Goal: Information Seeking & Learning: Learn about a topic

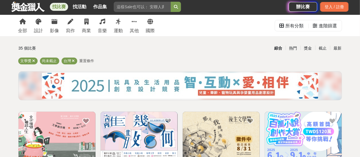
scroll to position [5, 0]
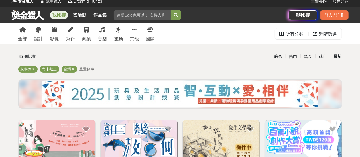
click at [338, 56] on div "最新" at bounding box center [337, 57] width 15 height 10
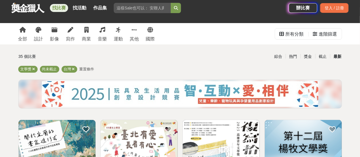
scroll to position [86, 0]
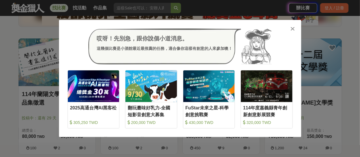
click at [295, 30] on div at bounding box center [293, 29] width 6 height 6
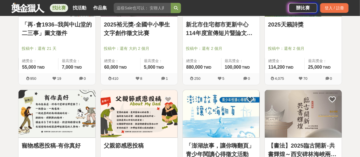
scroll to position [252, 0]
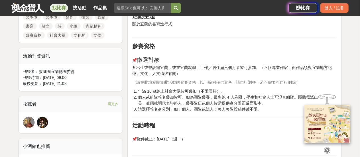
scroll to position [296, 0]
drag, startPoint x: 232, startPoint y: 75, endPoint x: 189, endPoint y: 73, distance: 42.9
click at [189, 73] on p "凡出生或曾設籍宜蘭，或在宜蘭就學、工作／居住滿六個月者皆可參加。（不限專業作家，但作品須與宜蘭地方記憶、文化、人文情懷有關）" at bounding box center [234, 70] width 205 height 12
drag, startPoint x: 213, startPoint y: 74, endPoint x: 218, endPoint y: 80, distance: 7.8
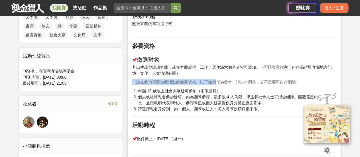
click at [218, 80] on div "前言 關於宜蘭的書寫進行式，我們誠摯邀請你，用文字記錄你眼中的宜蘭！ 活動簡介 徵選類別 散文、詩、小說、報導文學、兒童文學、劇本、文藝評論等 只要是具文學性…" at bounding box center [234, 104] width 205 height 380
click at [218, 80] on span "（請在此填寫關於此活動的參賽資格，以下範例僅供參考，請自行調整，若不需要可自行刪除）" at bounding box center [216, 82] width 168 height 5
drag, startPoint x: 227, startPoint y: 88, endPoint x: 236, endPoint y: 89, distance: 9.7
click at [236, 89] on li "年滿 18 歲以上社會大眾皆可參加（不限國籍）。" at bounding box center [237, 91] width 199 height 6
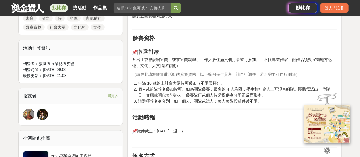
scroll to position [304, 0]
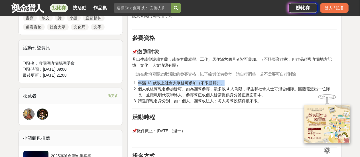
drag, startPoint x: 227, startPoint y: 84, endPoint x: 126, endPoint y: 80, distance: 101.4
drag, startPoint x: 176, startPoint y: 91, endPoint x: 197, endPoint y: 107, distance: 26.5
click at [197, 107] on div "前言 關於宜蘭的書寫進行式，我們誠摯邀請你，用文字記錄你眼中的宜蘭！ 活動簡介 徵選類別 散文、詩、小說、報導文學、兒童文學、劇本、文藝評論等 只要是具文學性…" at bounding box center [234, 96] width 205 height 380
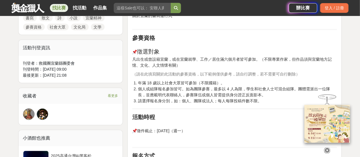
click at [197, 107] on div "前言 關於宜蘭的書寫進行式，我們誠摯邀請你，用文字記錄你眼中的宜蘭！ 活動簡介 徵選類別 散文、詩、小說、報導文學、兒童文學、劇本、文藝評論等 只要是具文學性…" at bounding box center [234, 96] width 205 height 380
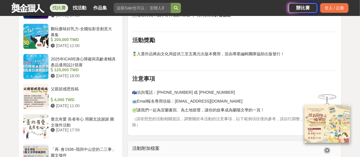
scroll to position [547, 0]
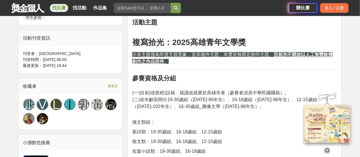
scroll to position [414, 0]
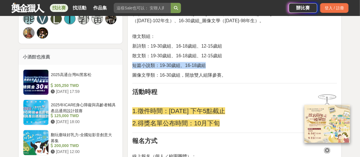
drag, startPoint x: 219, startPoint y: 77, endPoint x: 131, endPoint y: 80, distance: 88.0
drag, startPoint x: 131, startPoint y: 80, endPoint x: 221, endPoint y: 73, distance: 90.7
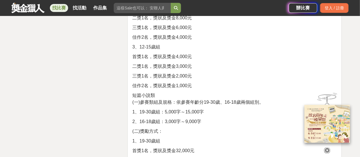
scroll to position [992, 0]
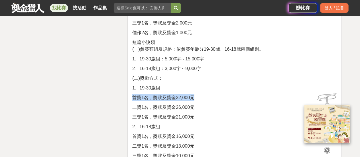
drag, startPoint x: 200, startPoint y: 112, endPoint x: 132, endPoint y: 112, distance: 68.5
drag, startPoint x: 132, startPoint y: 112, endPoint x: 203, endPoint y: 110, distance: 71.3
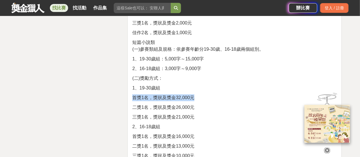
click at [203, 101] on p "首獎1名，獎狀及獎金32,000元" at bounding box center [234, 97] width 205 height 7
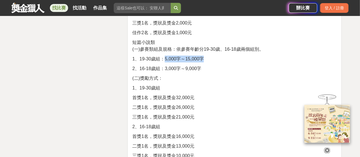
drag, startPoint x: 209, startPoint y: 74, endPoint x: 165, endPoint y: 74, distance: 43.7
click at [165, 62] on p "1、19-30歲組：5,000字～15,000字" at bounding box center [234, 59] width 205 height 7
click at [165, 61] on span "1、19-30歲組：5,000字～15,000字" at bounding box center [168, 58] width 72 height 5
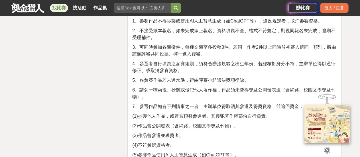
scroll to position [1293, 0]
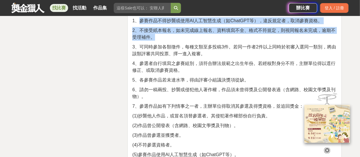
drag, startPoint x: 140, startPoint y: 33, endPoint x: 172, endPoint y: 52, distance: 36.9
click at [172, 41] on p "2、不接受紙本報名，如未完成線上報名、資料填寫不全、格式不符規定，則視同報名未完成，逾期不受理補件。" at bounding box center [234, 34] width 205 height 14
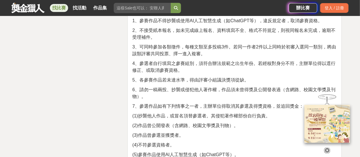
drag, startPoint x: 168, startPoint y: 52, endPoint x: 183, endPoint y: 56, distance: 15.6
drag, startPoint x: 218, startPoint y: 68, endPoint x: 225, endPoint y: 76, distance: 9.7
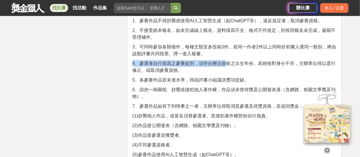
click at [225, 73] on span "4、參選者自行填寫之參賽組別，須符合辦法規範之出生年份。若經核對身分不符，主辦單位得以逕行修正、或取消參賽資格。" at bounding box center [233, 67] width 203 height 12
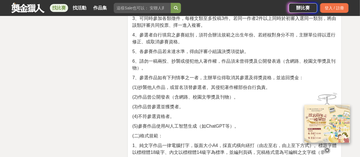
scroll to position [1322, 0]
drag, startPoint x: 198, startPoint y: 54, endPoint x: 190, endPoint y: 60, distance: 10.2
drag, startPoint x: 254, startPoint y: 67, endPoint x: 124, endPoint y: 44, distance: 132.5
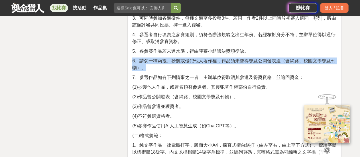
drag, startPoint x: 132, startPoint y: 73, endPoint x: 151, endPoint y: 80, distance: 20.6
click at [151, 71] on p "6、請勿一稿兩投、抄襲或侵犯他人著作權，作品須未曾得獎及公開發表過（含網路、校園文學獎及刊物）。" at bounding box center [234, 65] width 205 height 14
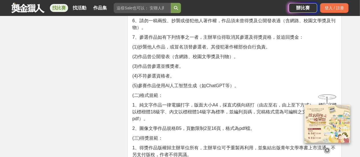
scroll to position [1362, 0]
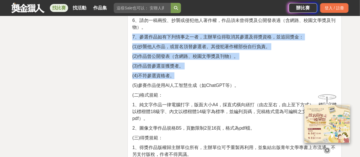
drag, startPoint x: 133, startPoint y: 50, endPoint x: 200, endPoint y: 86, distance: 76.6
click at [200, 79] on p "(4)不符參選資格者。" at bounding box center [234, 75] width 205 height 7
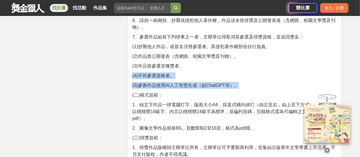
drag, startPoint x: 240, startPoint y: 102, endPoint x: 225, endPoint y: 79, distance: 27.9
click at [225, 70] on p "(3)作品曾參選並獲獎者。" at bounding box center [234, 66] width 205 height 7
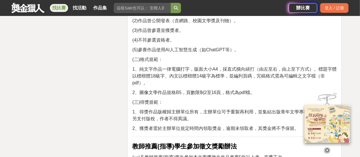
scroll to position [1419, 0]
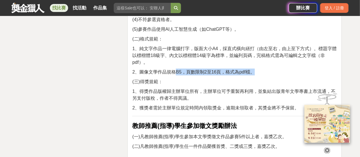
drag, startPoint x: 262, startPoint y: 84, endPoint x: 175, endPoint y: 86, distance: 87.3
click at [175, 76] on p "2、圖像文學作品規格B5，頁數限制2至16頁，格式為pdf檔。" at bounding box center [234, 72] width 205 height 7
click at [175, 74] on span "2、圖像文學作品規格B5，頁數限制2至16頁，格式為pdf檔。" at bounding box center [193, 72] width 122 height 5
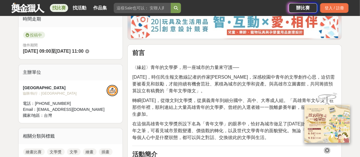
scroll to position [160, 0]
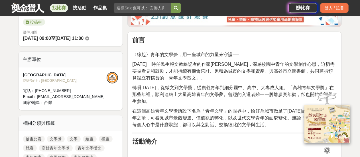
drag, startPoint x: 188, startPoint y: 93, endPoint x: 199, endPoint y: 94, distance: 11.5
click at [199, 82] on p "民國94年，時任民生報文教線記者的作家李友煌，深感校園中青年的文學創作心思，迫切需要被看見和鼓勵，才能持續有機會茁壯、累積為城市的文學和資產。與高雄市立圖書館…" at bounding box center [234, 71] width 205 height 21
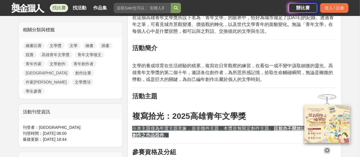
scroll to position [254, 0]
click at [326, 148] on icon at bounding box center [327, 151] width 6 height 6
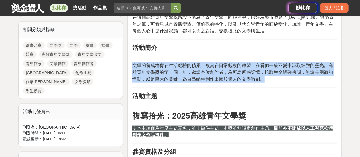
drag, startPoint x: 278, startPoint y: 100, endPoint x: 277, endPoint y: 96, distance: 3.9
click at [277, 83] on p "文學的養成培育在生活經驗的積累，複寫在日常觀察的練習，在看似一成不變中汲取細微的靈光。高雄青年文學獎的第二個十年，邀請各位創作者，為所思所感記憶，拾取生命觸碰…" at bounding box center [234, 72] width 205 height 21
drag, startPoint x: 275, startPoint y: 95, endPoint x: 132, endPoint y: 80, distance: 144.0
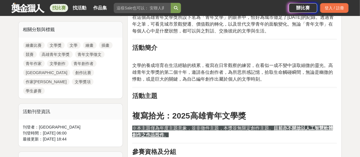
drag, startPoint x: 132, startPoint y: 80, endPoint x: 280, endPoint y: 96, distance: 149.3
click at [280, 83] on p "文學的養成培育在生活經驗的積累，複寫在日常觀察的練習，在看似一成不變中汲取細微的靈光。高雄青年文學獎的第二個十年，邀請各位創作者，為所思所感記憶，拾取生命觸碰…" at bounding box center [234, 72] width 205 height 21
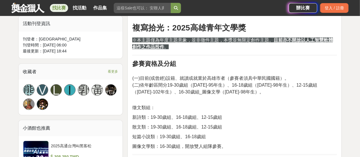
scroll to position [343, 0]
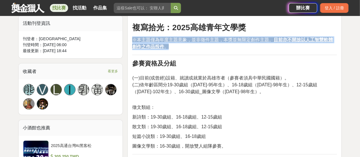
drag, startPoint x: 133, startPoint y: 51, endPoint x: 177, endPoint y: 62, distance: 45.1
click at [177, 50] on p "※本主題僅為年度主題意象，並非徵件主題，本獎並無限定創作主題。 目前亦不開放以人工智慧軟體創作之作品投件 。" at bounding box center [234, 44] width 205 height 14
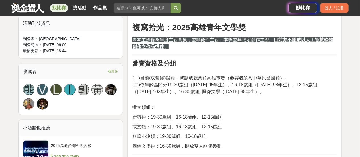
drag, startPoint x: 181, startPoint y: 61, endPoint x: 185, endPoint y: 64, distance: 4.7
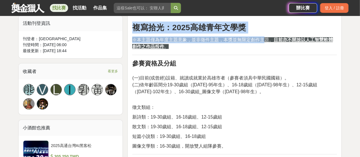
drag, startPoint x: 135, startPoint y: 41, endPoint x: 265, endPoint y: 49, distance: 130.0
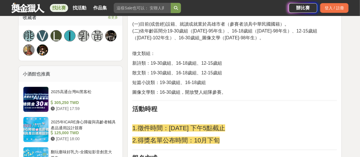
scroll to position [397, 0]
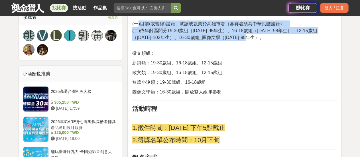
drag, startPoint x: 257, startPoint y: 49, endPoint x: 136, endPoint y: 37, distance: 121.5
click at [136, 37] on p "(一)目前(或曾經)設籍、就讀或就業於高雄市者（參賽者須具中華民國國籍）。 (二)依年齡區間分19-30歲組（民國84年-95年生）、16-18歲組（民國96…" at bounding box center [234, 31] width 205 height 33
click at [136, 26] on span "(一)目前(或曾經)設籍、就讀或就業於高雄市者（參賽者須具中華民國國籍）。" at bounding box center [210, 23] width 157 height 5
drag, startPoint x: 134, startPoint y: 38, endPoint x: 262, endPoint y: 54, distance: 129.5
click at [262, 47] on p "(一)目前(或曾經)設籍、就讀或就業於高雄市者（參賽者須具中華民國國籍）。 (二)依年齡區間分19-30歲組（民國84年-95年生）、16-18歲組（民國96…" at bounding box center [234, 31] width 205 height 33
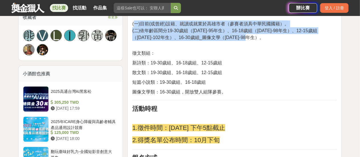
click at [262, 47] on p "(一)目前(或曾經)設籍、就讀或就業於高雄市者（參賽者須具中華民國國籍）。 (二)依年齡區間分19-30歲組（民國84年-95年生）、16-18歲組（民國96…" at bounding box center [234, 31] width 205 height 33
drag, startPoint x: 264, startPoint y: 53, endPoint x: 130, endPoint y: 37, distance: 135.1
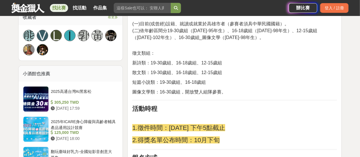
click at [142, 26] on span "(一)目前(或曾經)設籍、就讀或就業於高雄市者（參賽者須具中華民國國籍）。" at bounding box center [210, 23] width 157 height 5
drag, startPoint x: 142, startPoint y: 39, endPoint x: 181, endPoint y: 41, distance: 39.4
click at [181, 41] on p "(一)目前(或曾經)設籍、就讀或就業於高雄市者（參賽者須具中華民國國籍）。 (二)依年齡區間分19-30歲組（民國84年-95年生）、16-18歲組（民國96…" at bounding box center [234, 31] width 205 height 33
click at [181, 40] on span "(二)依年齡區間分19-30歲組（民國84年-95年生）、16-18歲組（民國96年-98年生）、12-15歲組（民國99年-102年生）、16-30歲組_圖…" at bounding box center [224, 34] width 185 height 12
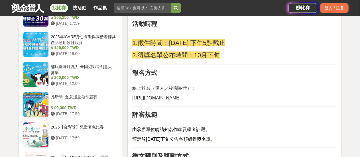
scroll to position [482, 0]
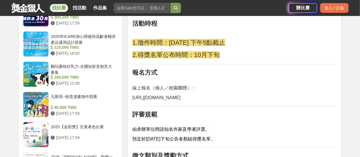
drag, startPoint x: 130, startPoint y: 113, endPoint x: 206, endPoint y: 109, distance: 76.0
copy span "https://ksylaward.blogspot.com/"
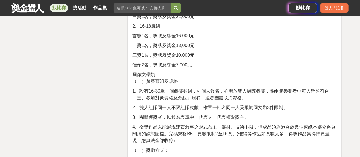
scroll to position [1132, 0]
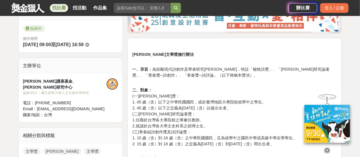
scroll to position [154, 0]
drag, startPoint x: 140, startPoint y: 132, endPoint x: 188, endPoint y: 128, distance: 49.0
click at [188, 128] on p "二、對象： (一)楊牧詩獎： 1. 45 歲（含）以下之中華民國國民，或於臺灣地區大專院校就學中之學生。 2. 45 歲（含）以下之定義為西元 1980年（含…" at bounding box center [234, 121] width 205 height 66
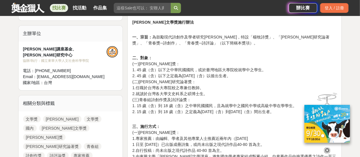
click at [179, 114] on p "二、對象： (一)楊牧詩獎： 1. 45 歲（含）以下之中華民國國民，或於臺灣地區大專院校就學中之學生。 2. 45 歲（含）以下之定義為西元 1980年（含…" at bounding box center [234, 88] width 205 height 66
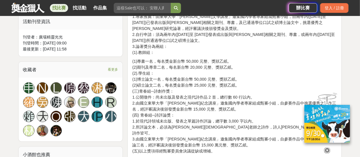
scroll to position [316, 0]
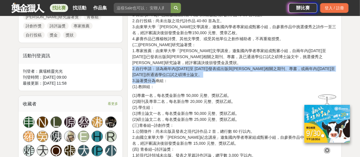
drag, startPoint x: 131, startPoint y: 68, endPoint x: 157, endPoint y: 83, distance: 29.7
click at [157, 83] on p "三、施行方式： (一)楊牧詩獎： 1.專家推薦：由編輯、學者及其他專業人士推薦近兩年內（2023年 1 月 1 日至 2024年 12 月 31 日）已出版成…" at bounding box center [234, 42] width 205 height 96
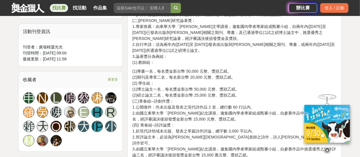
scroll to position [362, 0]
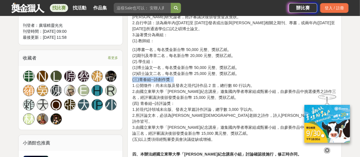
drag, startPoint x: 133, startPoint y: 80, endPoint x: 176, endPoint y: 79, distance: 43.1
click at [176, 79] on p "(1)專書一名，每名獎金新台幣 50,000 元整、獎狀乙紙。 (2)期刊及專章二名，每名新台幣 20,000 元整、獎狀乙紙。 (2).學生組： (1)博士…" at bounding box center [234, 95] width 205 height 96
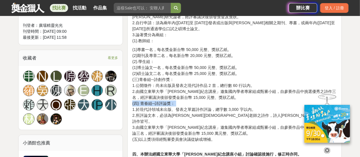
drag, startPoint x: 176, startPoint y: 101, endPoint x: 132, endPoint y: 107, distance: 44.9
drag, startPoint x: 132, startPoint y: 103, endPoint x: 177, endPoint y: 104, distance: 46.0
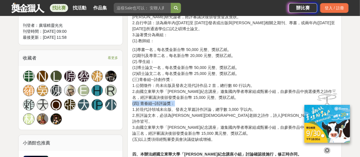
click at [177, 104] on p "(1)專書一名，每名獎金新台幣 50,000 元整、獎狀乙紙。 (2)期刊及專章二名，每名新台幣 20,000 元整、獎狀乙紙。 (2).學生組： (1)博士…" at bounding box center [234, 95] width 205 height 96
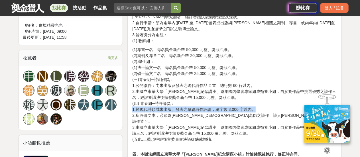
drag, startPoint x: 132, startPoint y: 108, endPoint x: 272, endPoint y: 110, distance: 139.3
click at [272, 110] on p "(1)專書一名，每名獎金新台幣 50,000 元整、獎狀乙紙。 (2)期刊及專章二名，每名新台幣 20,000 元整、獎狀乙紙。 (2).學生組： (1)博士…" at bounding box center [234, 95] width 205 height 96
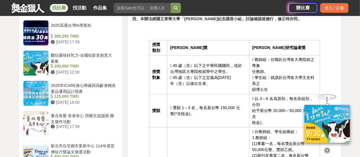
scroll to position [498, 0]
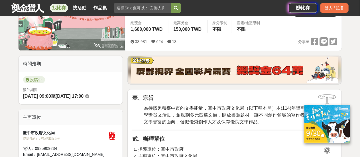
scroll to position [103, 0]
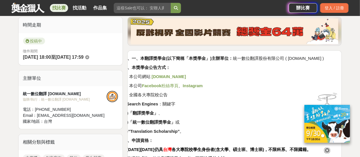
scroll to position [197, 0]
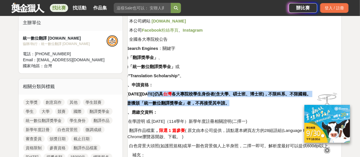
drag, startPoint x: 162, startPoint y: 94, endPoint x: 244, endPoint y: 102, distance: 82.3
click at [244, 102] on p "2. 曾獲頒「統一數位翻譯獎學金」者，不再接受其申請。" at bounding box center [230, 103] width 214 height 6
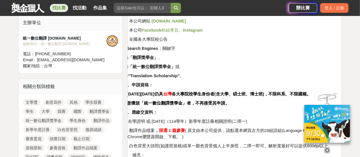
scroll to position [243, 0]
